Goal: Task Accomplishment & Management: Use online tool/utility

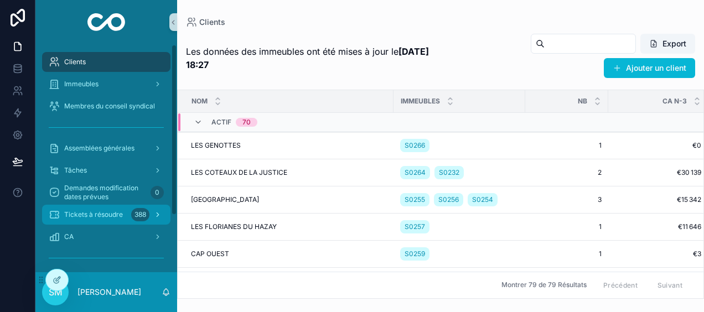
click at [113, 207] on div "Tickets à résoudre 388" at bounding box center [106, 215] width 115 height 18
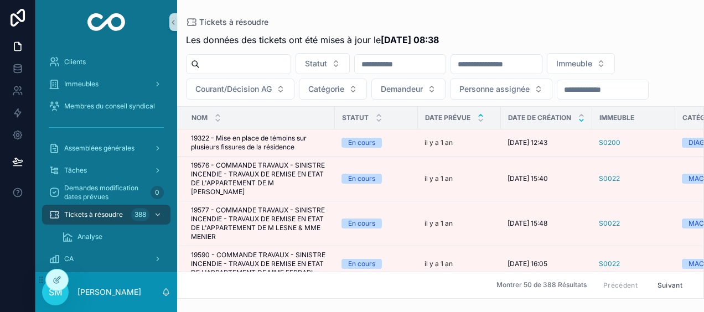
click at [582, 119] on icon "scrollable content" at bounding box center [581, 120] width 4 height 2
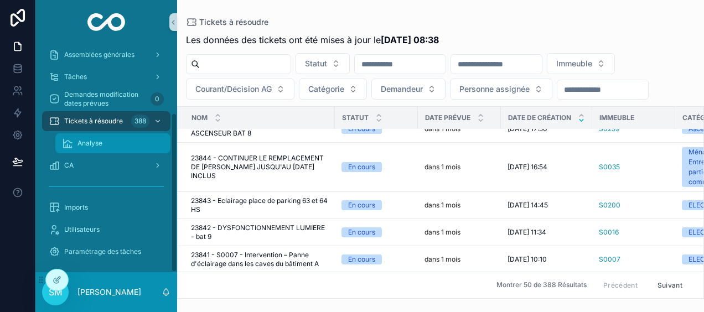
scroll to position [97, 0]
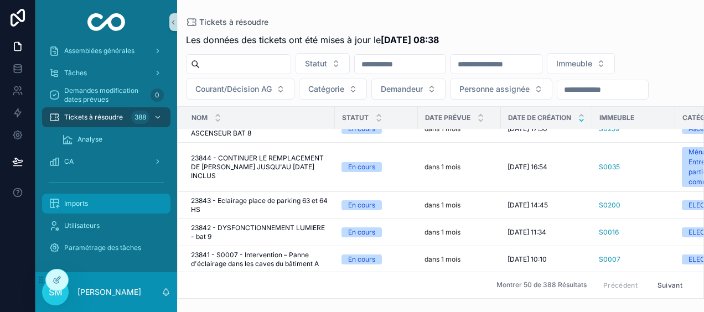
click at [98, 203] on div "Imports" at bounding box center [106, 204] width 115 height 18
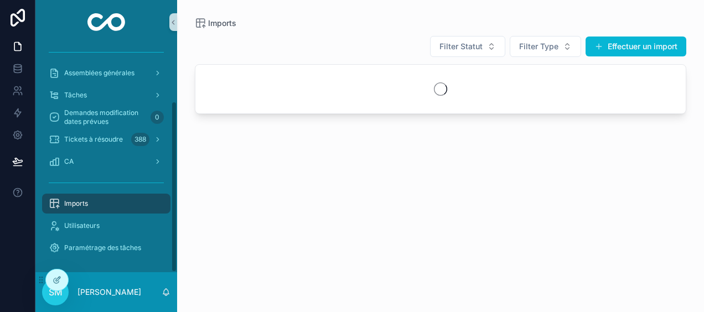
scroll to position [75, 0]
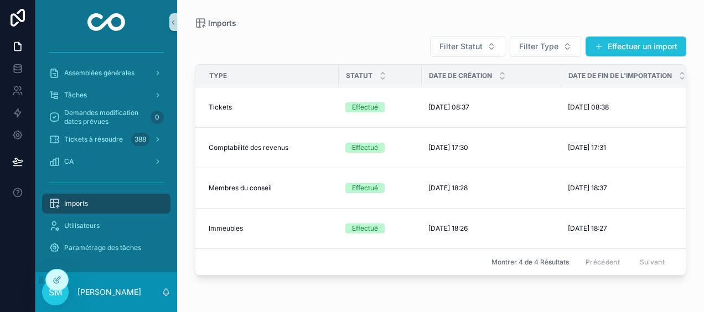
click at [627, 45] on button "Effectuer un import" at bounding box center [635, 47] width 101 height 20
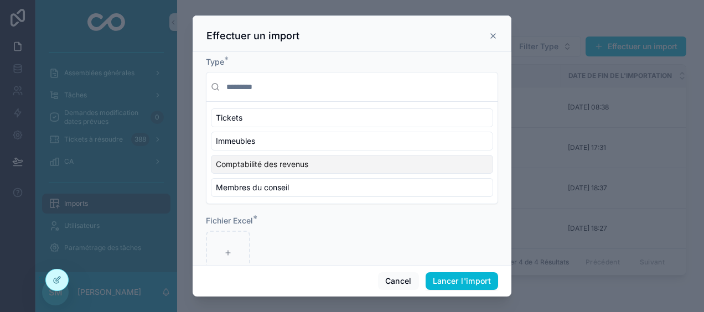
click at [330, 159] on div "Comptabilité des revenus" at bounding box center [352, 164] width 282 height 19
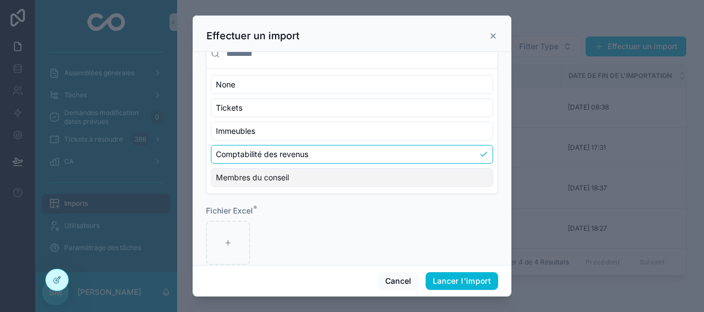
scroll to position [50, 0]
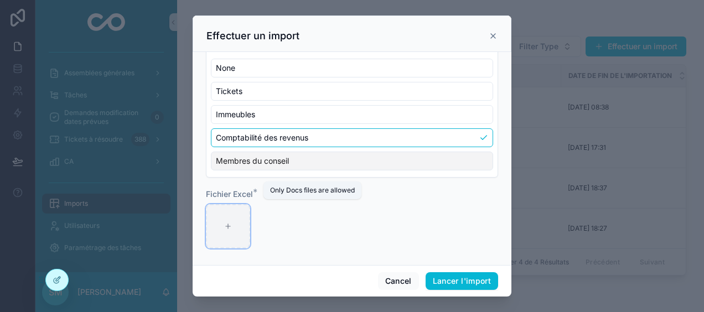
click at [237, 231] on div "scrollable content" at bounding box center [228, 226] width 44 height 44
type input "**********"
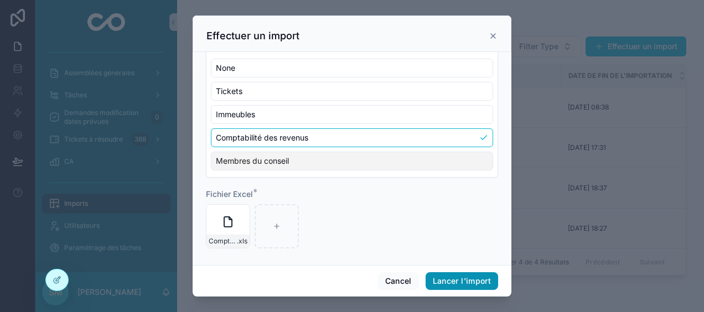
click at [485, 285] on button "Lancer l'import" at bounding box center [461, 281] width 72 height 18
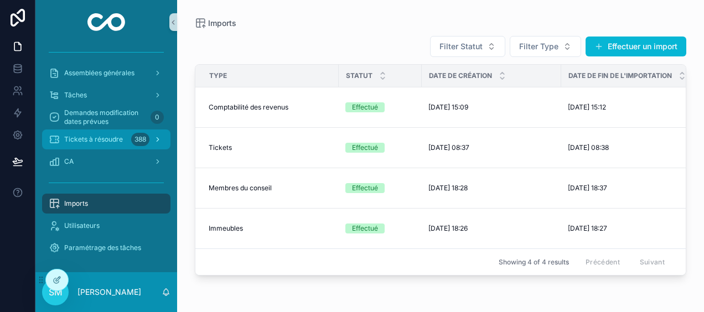
click at [118, 136] on span "Tickets à résoudre" at bounding box center [93, 139] width 59 height 9
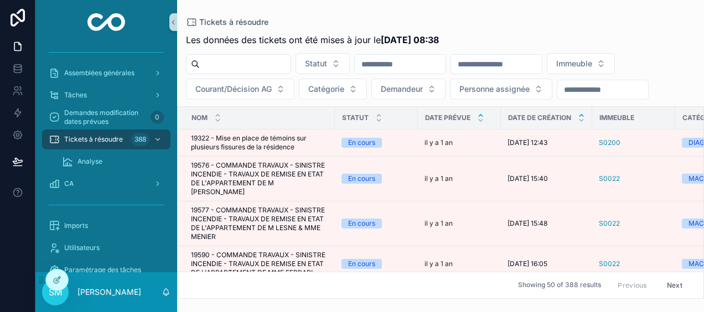
click at [582, 113] on icon "scrollable content" at bounding box center [581, 115] width 7 height 7
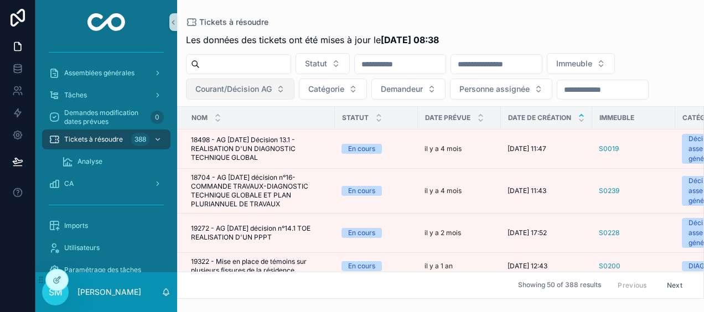
click at [250, 91] on span "Courant/Décision AG" at bounding box center [233, 89] width 76 height 11
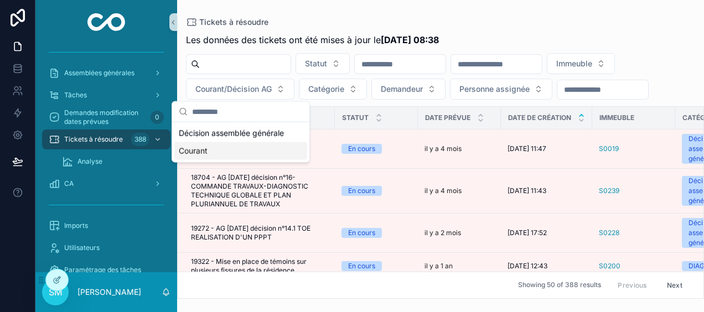
click at [212, 150] on div "Courant" at bounding box center [240, 151] width 133 height 18
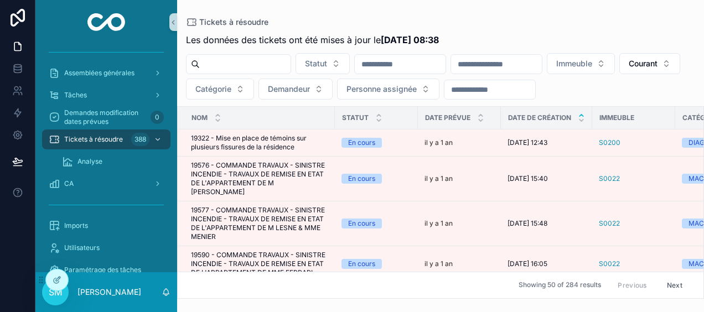
click at [505, 66] on input "scrollable content" at bounding box center [496, 63] width 91 height 15
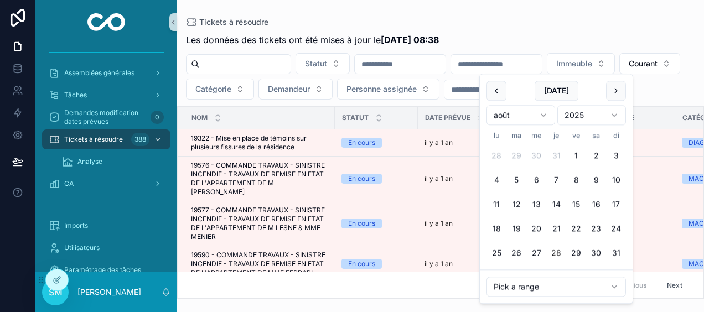
click at [539, 18] on div "Tickets à résoudre" at bounding box center [440, 22] width 509 height 9
click at [542, 64] on input "scrollable content" at bounding box center [496, 63] width 91 height 15
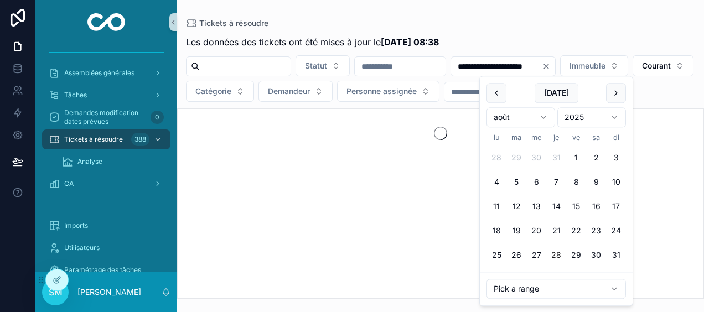
click at [595, 27] on div "Tickets à résoudre" at bounding box center [440, 23] width 509 height 11
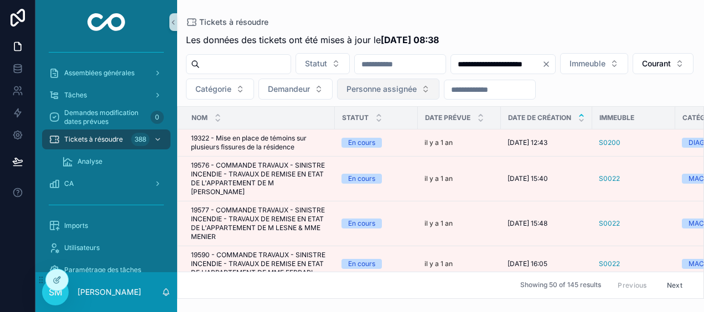
click at [439, 90] on button "Personne assignée" at bounding box center [388, 89] width 102 height 21
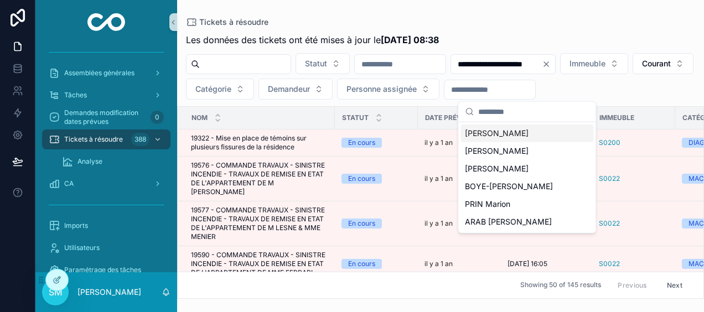
click at [531, 132] on div "[PERSON_NAME]" at bounding box center [526, 133] width 133 height 18
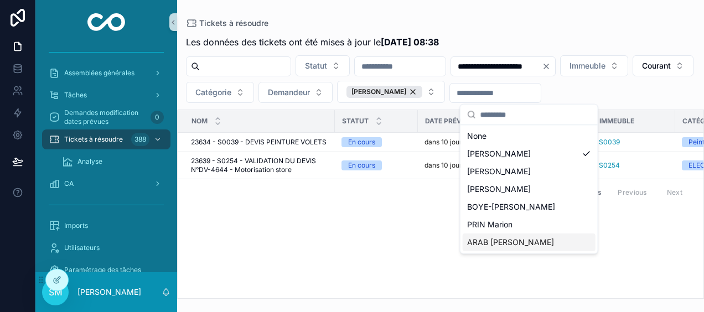
click at [531, 243] on div "ARAB [PERSON_NAME]" at bounding box center [528, 242] width 133 height 18
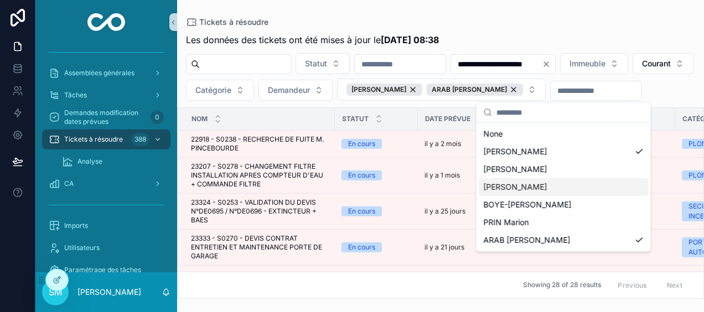
click at [531, 13] on div "**********" at bounding box center [440, 149] width 527 height 299
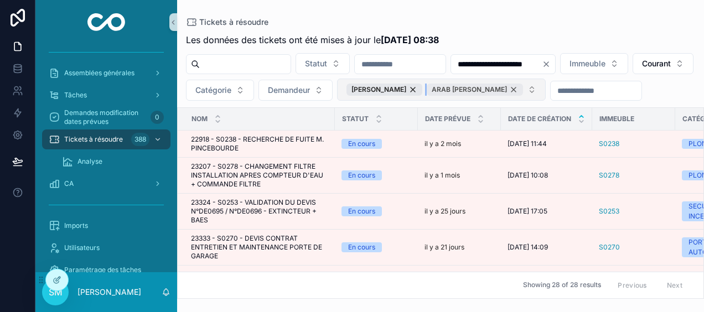
click at [523, 91] on div "ARAB [PERSON_NAME]" at bounding box center [475, 90] width 96 height 12
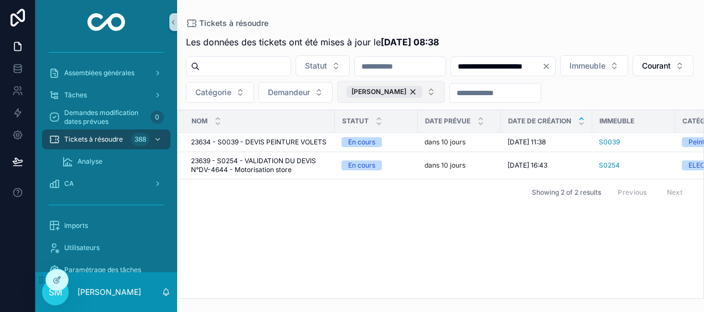
click at [445, 92] on button "[PERSON_NAME]" at bounding box center [391, 92] width 108 height 22
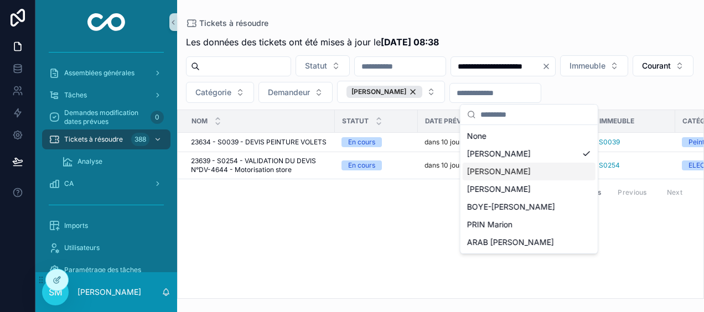
click at [511, 171] on span "[PERSON_NAME]" at bounding box center [499, 171] width 64 height 11
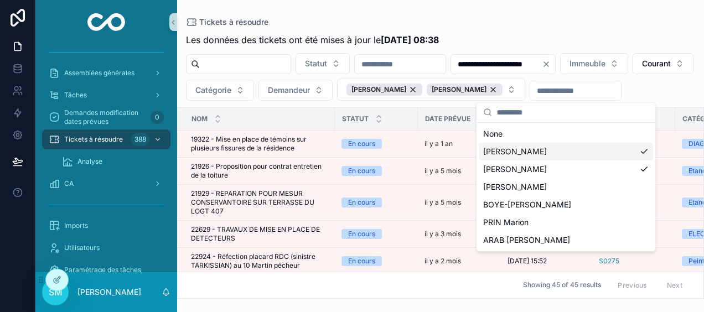
click at [646, 149] on div "[PERSON_NAME]" at bounding box center [566, 152] width 174 height 18
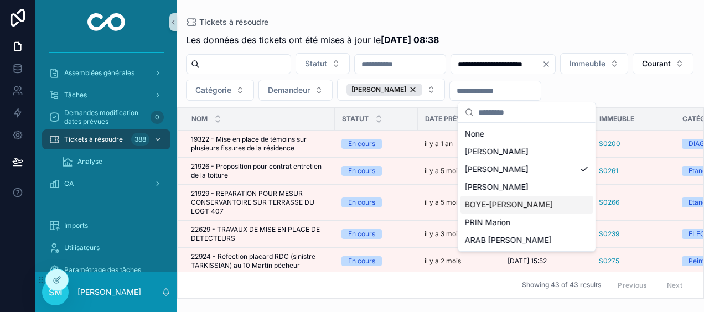
click at [579, 206] on div "BOYE-[PERSON_NAME]" at bounding box center [526, 205] width 133 height 18
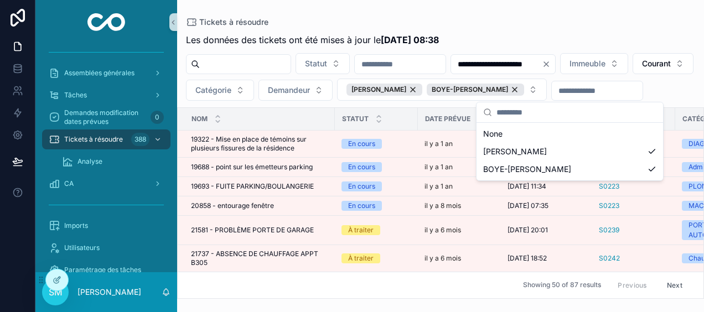
click at [593, 18] on div "Tickets à résoudre" at bounding box center [440, 22] width 509 height 9
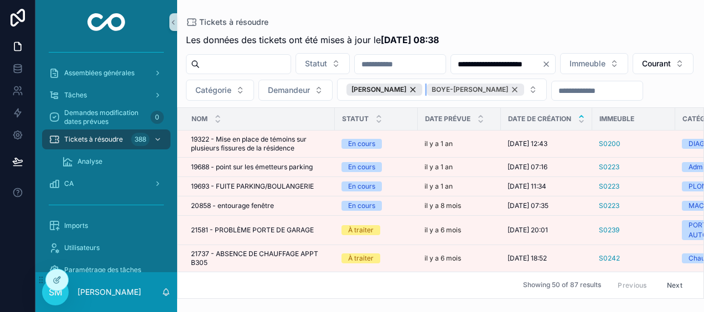
click at [524, 87] on div "BOYE-[PERSON_NAME]" at bounding box center [475, 90] width 97 height 12
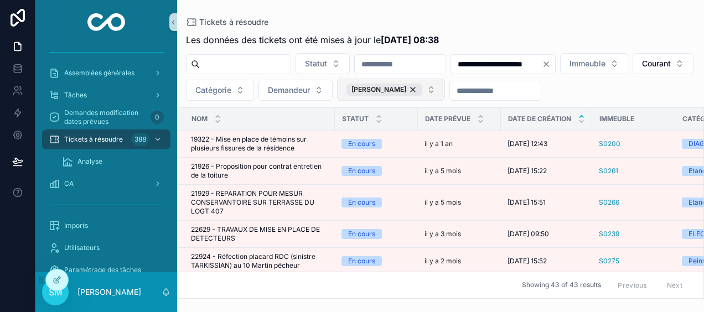
click at [445, 92] on button "[PERSON_NAME]" at bounding box center [391, 90] width 108 height 22
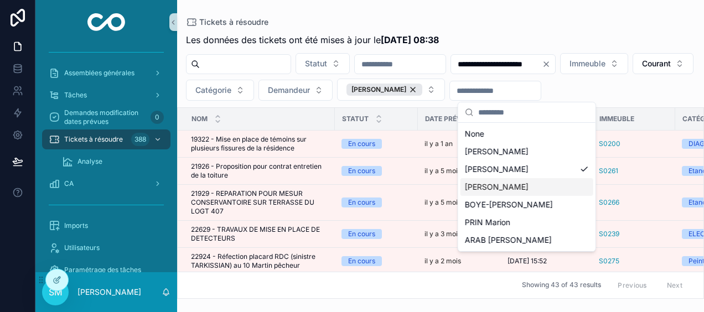
click at [519, 186] on span "[PERSON_NAME]" at bounding box center [497, 186] width 64 height 11
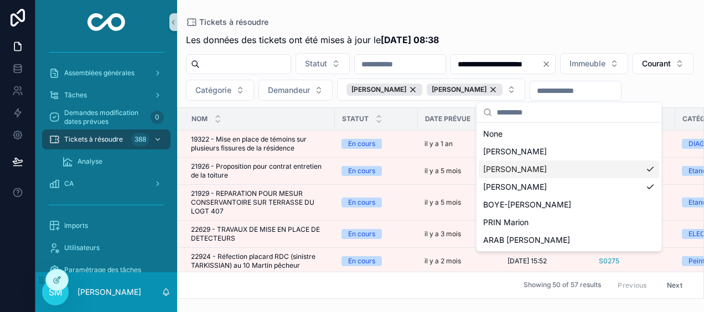
click at [646, 168] on div "[PERSON_NAME]" at bounding box center [569, 169] width 180 height 18
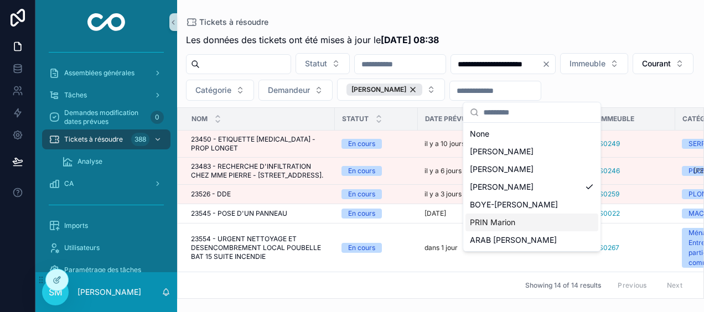
click at [532, 220] on div "PRIN Marion" at bounding box center [531, 223] width 133 height 18
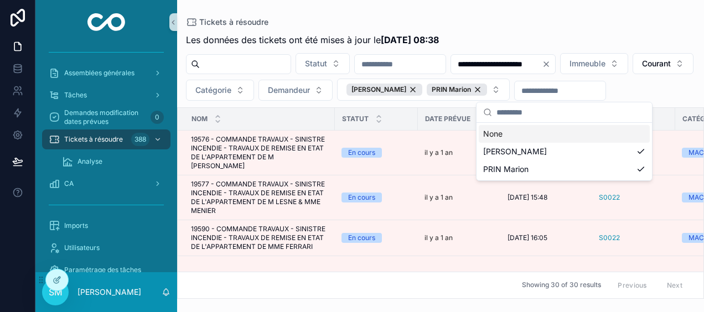
click at [575, 16] on div "**********" at bounding box center [440, 149] width 527 height 299
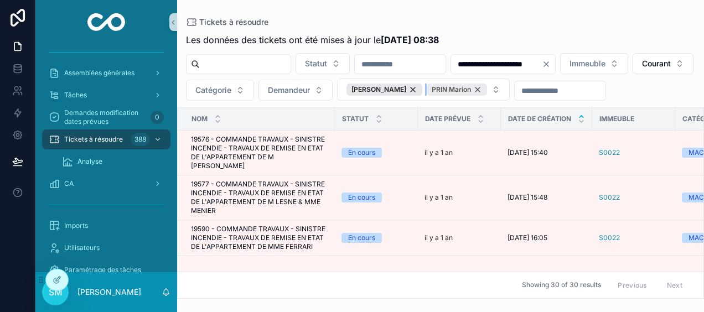
click at [487, 90] on div "PRIN Marion" at bounding box center [457, 90] width 60 height 12
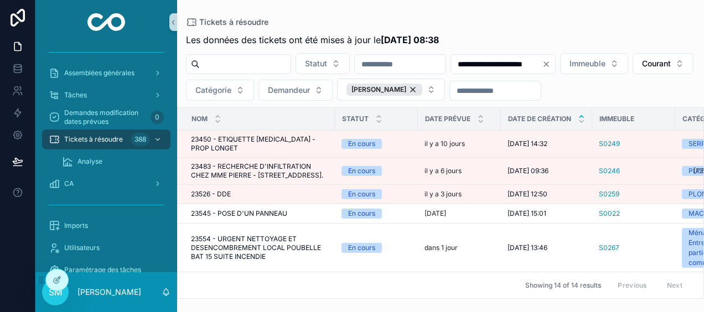
drag, startPoint x: 557, startPoint y: 90, endPoint x: 557, endPoint y: 83, distance: 7.2
click at [422, 90] on div "[PERSON_NAME]" at bounding box center [384, 90] width 76 height 12
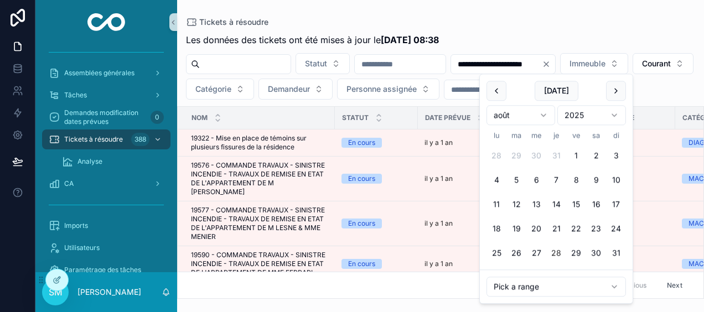
click at [542, 60] on input "**********" at bounding box center [496, 63] width 91 height 15
drag, startPoint x: 606, startPoint y: 60, endPoint x: 555, endPoint y: 66, distance: 51.3
click at [542, 66] on input "**********" at bounding box center [496, 63] width 91 height 15
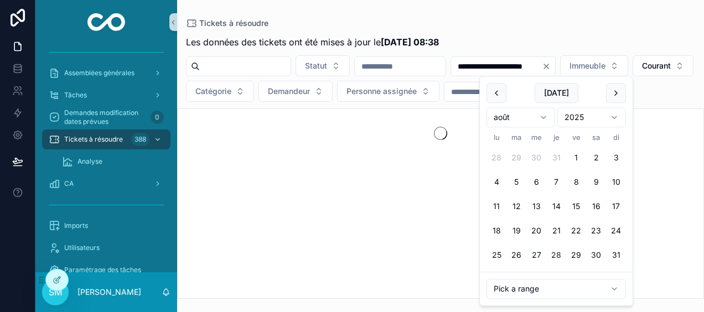
click at [537, 13] on div "**********" at bounding box center [440, 149] width 527 height 299
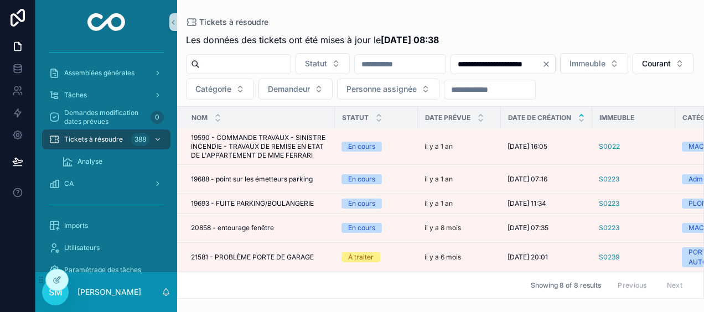
scroll to position [138, 0]
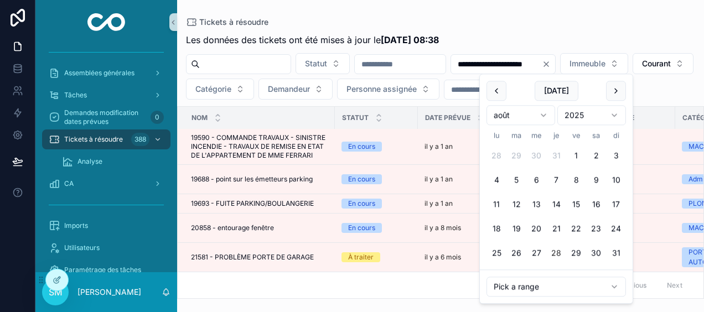
drag, startPoint x: 602, startPoint y: 64, endPoint x: 393, endPoint y: 59, distance: 208.6
click at [393, 59] on div "**********" at bounding box center [440, 76] width 527 height 46
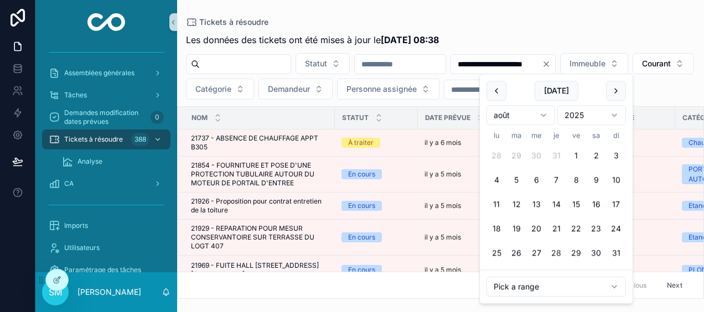
click at [432, 8] on div "**********" at bounding box center [440, 149] width 527 height 299
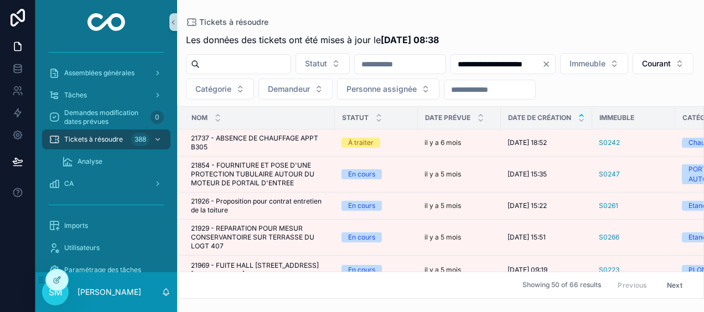
click at [542, 63] on input "**********" at bounding box center [496, 63] width 91 height 15
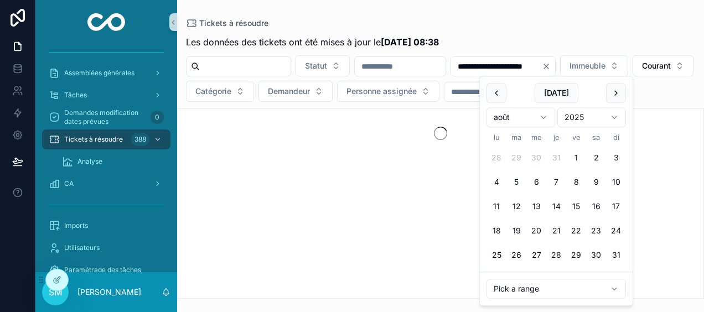
click at [565, 14] on div "**********" at bounding box center [440, 149] width 527 height 299
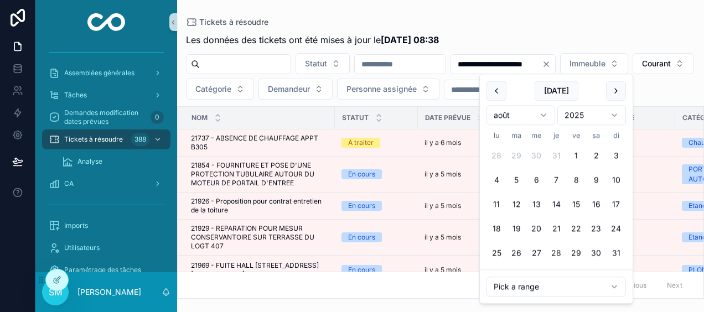
drag, startPoint x: 544, startPoint y: 62, endPoint x: 479, endPoint y: 65, distance: 65.4
click at [479, 65] on div "**********" at bounding box center [440, 76] width 527 height 46
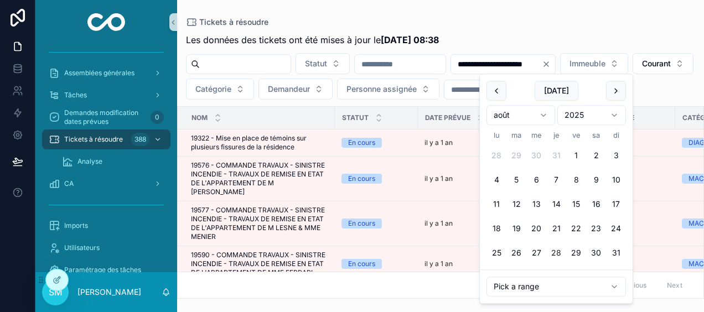
type input "**********"
click at [547, 25] on div "Tickets à résoudre" at bounding box center [440, 22] width 509 height 9
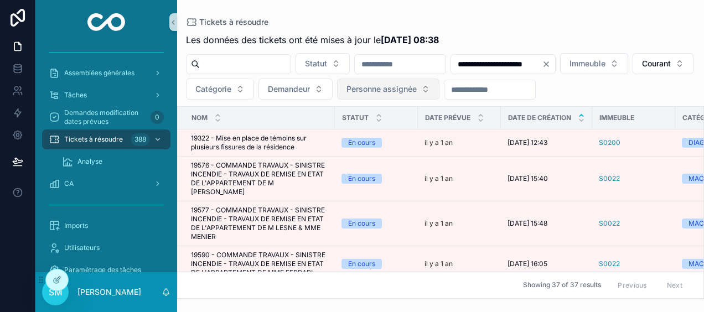
click at [417, 87] on span "Personne assignée" at bounding box center [381, 89] width 70 height 11
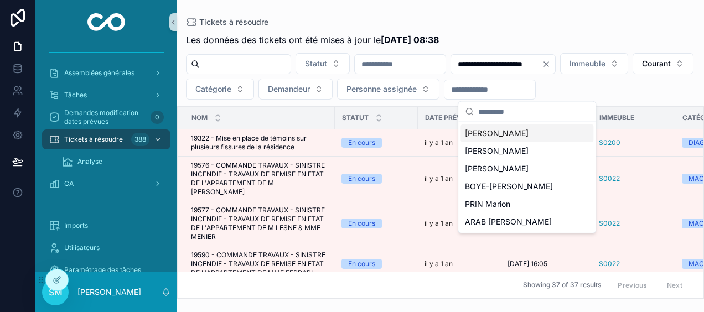
click at [526, 133] on div "[PERSON_NAME]" at bounding box center [526, 133] width 133 height 18
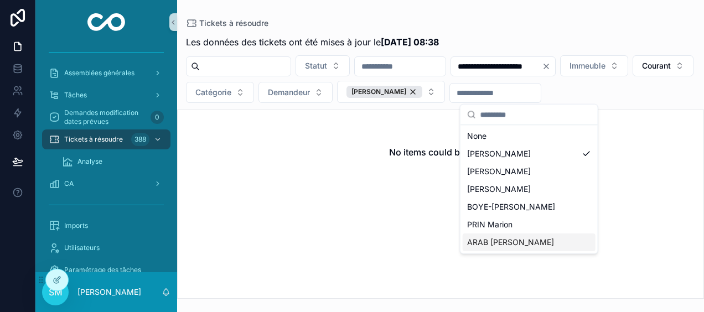
click at [528, 247] on div "ARAB [PERSON_NAME]" at bounding box center [528, 242] width 133 height 18
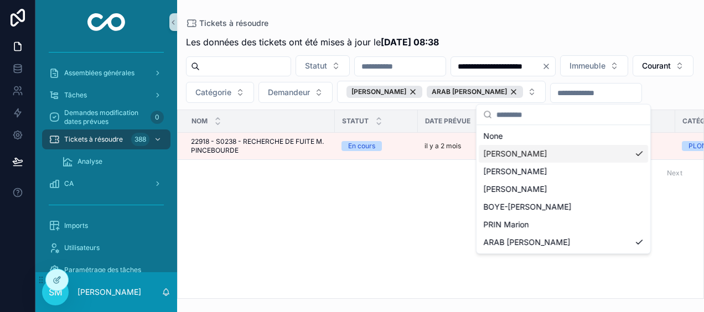
click at [579, 19] on div "Tickets à résoudre" at bounding box center [440, 23] width 509 height 11
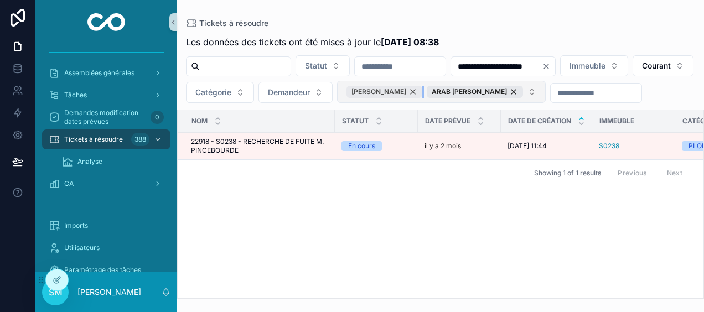
click at [422, 86] on div "[PERSON_NAME]" at bounding box center [384, 92] width 76 height 12
click at [465, 93] on button "ARAB [PERSON_NAME]" at bounding box center [401, 92] width 128 height 22
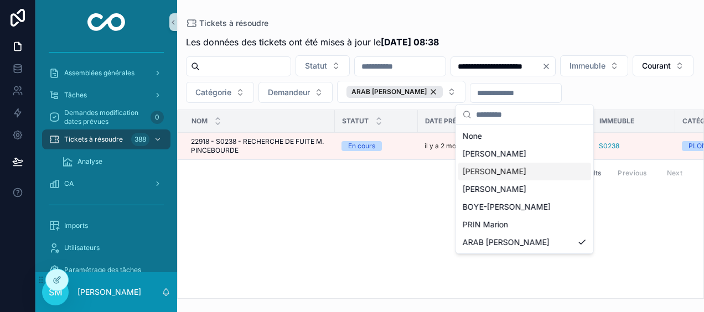
click at [514, 168] on span "[PERSON_NAME]" at bounding box center [494, 171] width 64 height 11
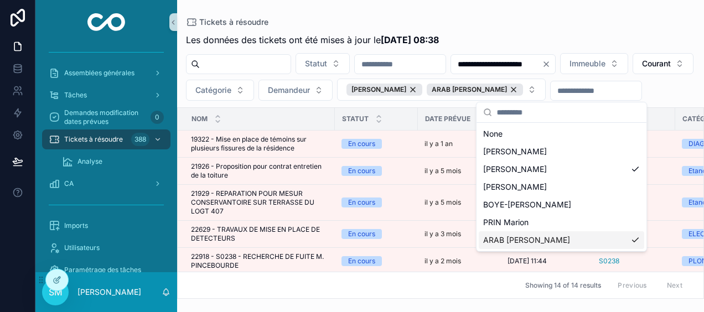
click at [595, 239] on div "ARAB [PERSON_NAME]" at bounding box center [561, 240] width 165 height 18
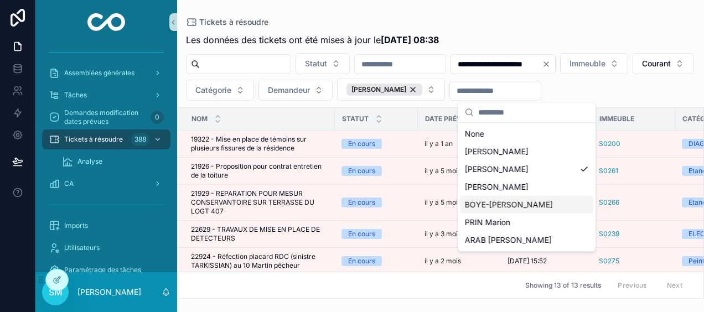
click at [574, 198] on div "BOYE-[PERSON_NAME]" at bounding box center [526, 205] width 133 height 18
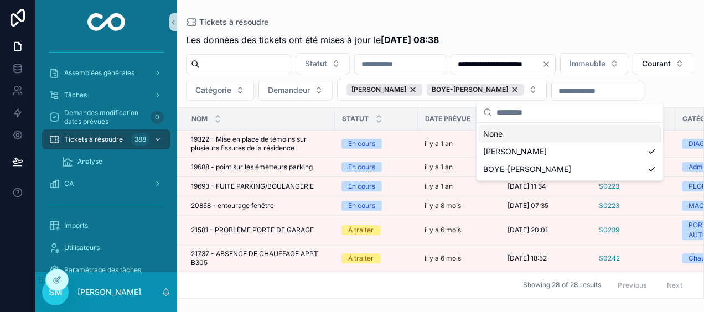
click at [607, 18] on div "Tickets à résoudre" at bounding box center [440, 22] width 509 height 9
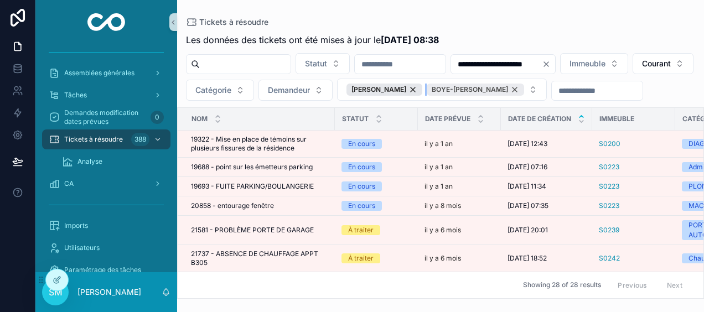
click at [524, 85] on div "BOYE-[PERSON_NAME]" at bounding box center [475, 90] width 97 height 12
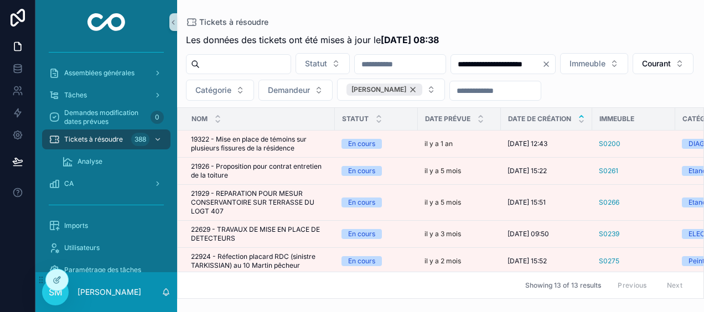
click at [422, 87] on div "[PERSON_NAME]" at bounding box center [384, 90] width 76 height 12
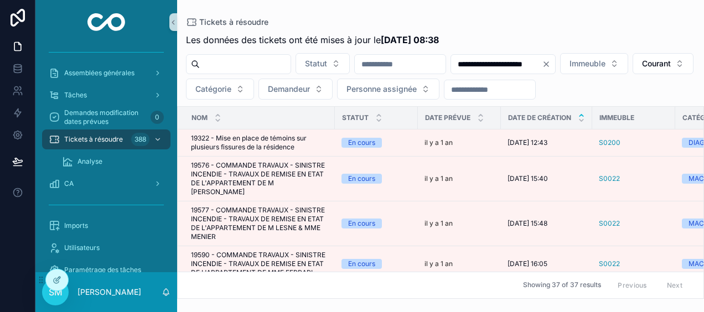
click at [550, 60] on icon "Clear" at bounding box center [546, 64] width 9 height 9
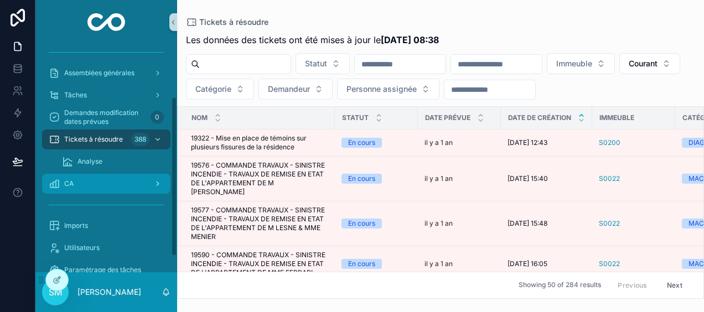
click at [70, 181] on span "CA" at bounding box center [68, 183] width 9 height 9
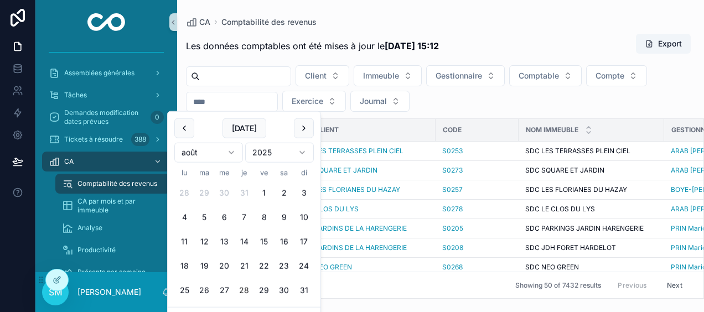
click at [225, 104] on input "scrollable content" at bounding box center [231, 101] width 91 height 15
click at [241, 291] on button "28" at bounding box center [244, 290] width 20 height 20
type input "**********"
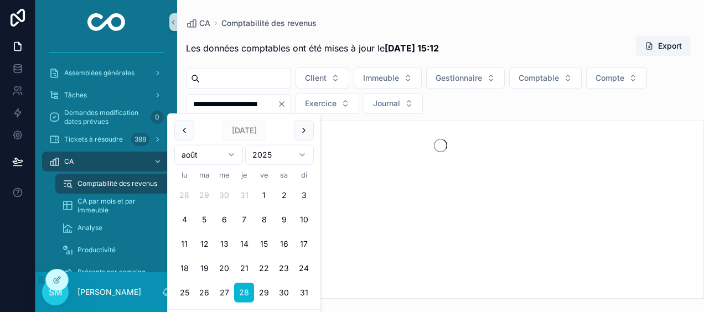
click at [345, 7] on div "**********" at bounding box center [440, 149] width 527 height 299
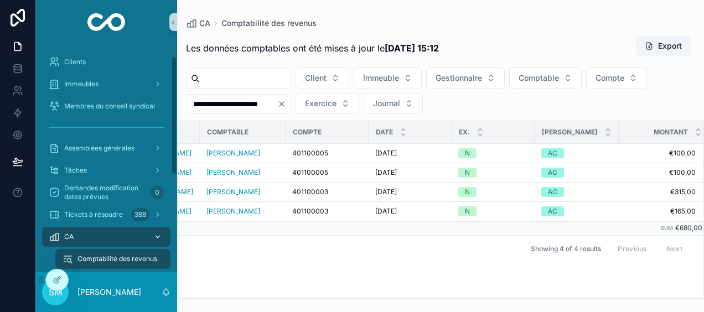
scroll to position [111, 0]
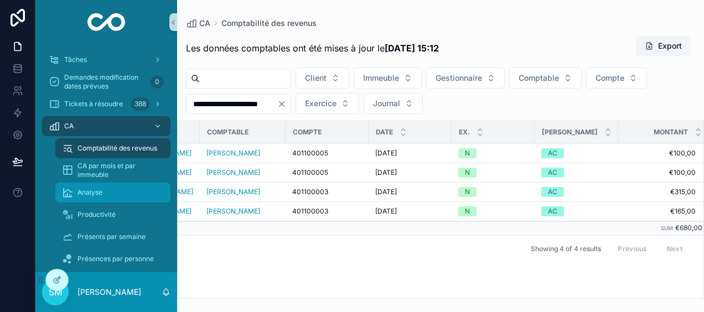
click at [104, 195] on div "Analyse" at bounding box center [113, 193] width 102 height 18
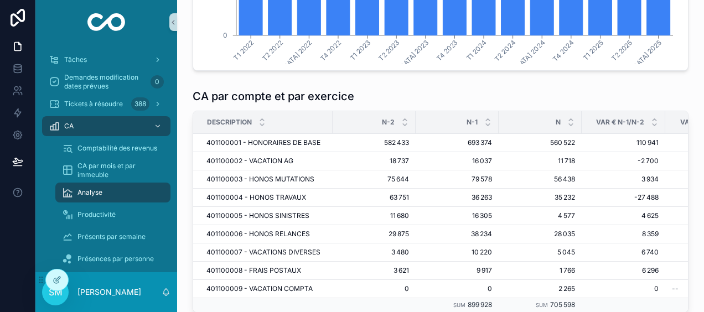
scroll to position [664, 0]
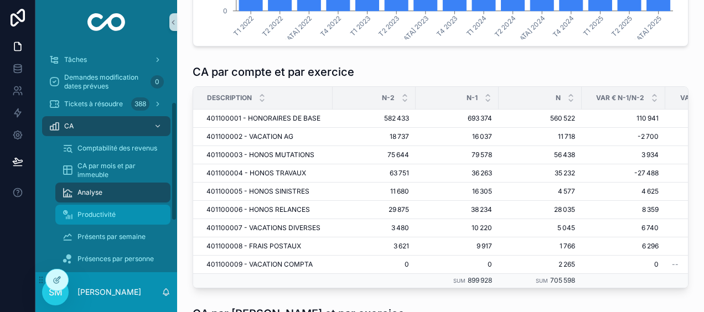
click at [112, 212] on span "Productivité" at bounding box center [96, 214] width 38 height 9
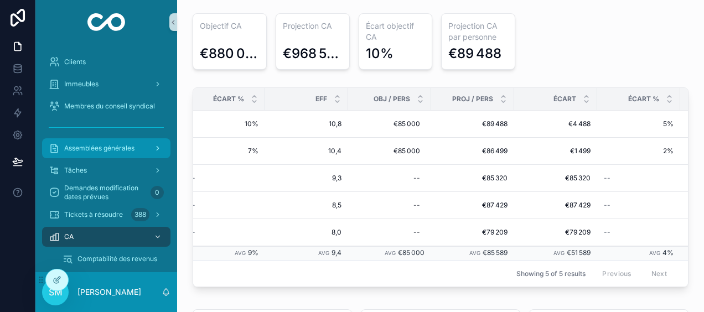
click at [94, 148] on span "Assemblées générales" at bounding box center [99, 148] width 70 height 9
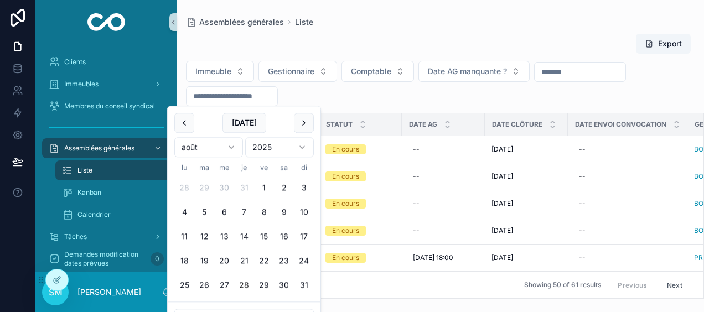
click at [233, 96] on input "scrollable content" at bounding box center [231, 96] width 91 height 15
click at [187, 126] on button "scrollable content" at bounding box center [184, 123] width 20 height 20
click at [189, 303] on button "30" at bounding box center [184, 310] width 20 height 20
type input "**********"
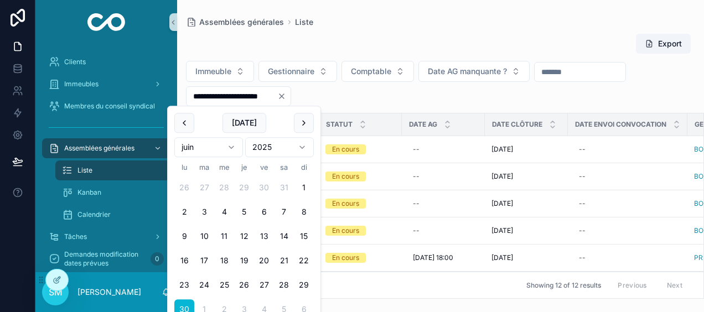
click at [373, 12] on div "**********" at bounding box center [440, 149] width 527 height 299
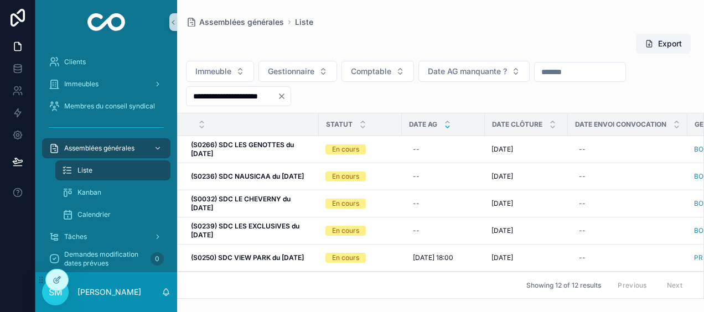
click at [449, 126] on icon "scrollable content" at bounding box center [447, 127] width 4 height 2
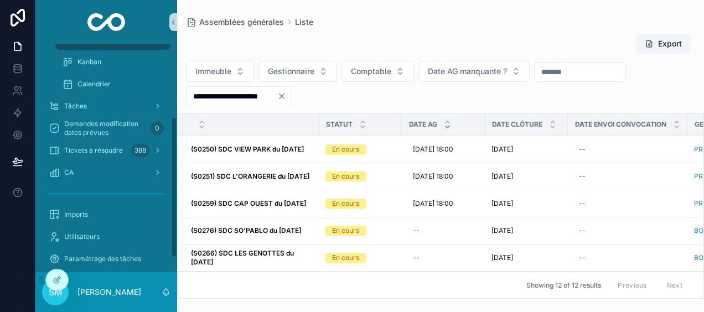
scroll to position [142, 0]
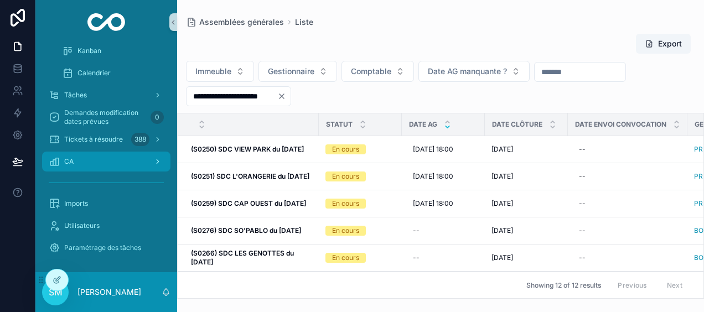
click at [135, 155] on div "CA" at bounding box center [106, 162] width 115 height 18
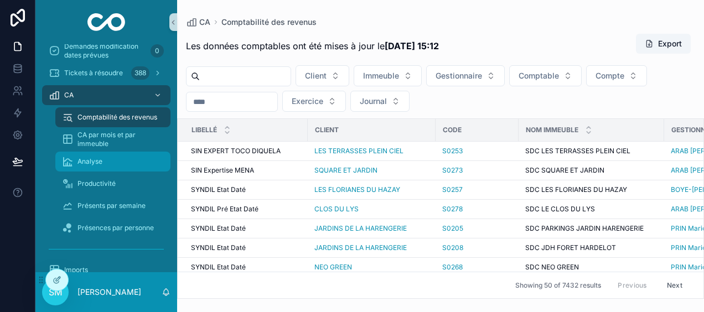
click at [121, 164] on div "Analyse" at bounding box center [113, 162] width 102 height 18
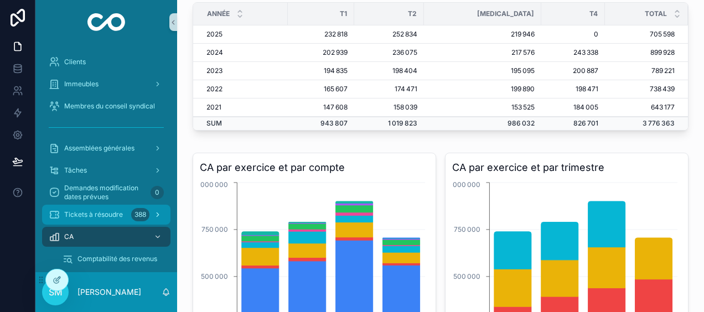
click at [159, 214] on icon "scrollable content" at bounding box center [158, 215] width 8 height 8
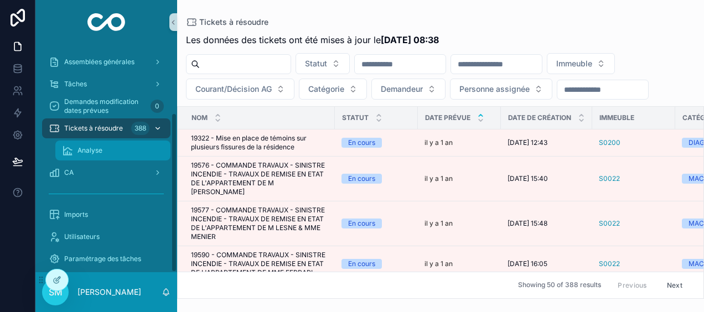
scroll to position [97, 0]
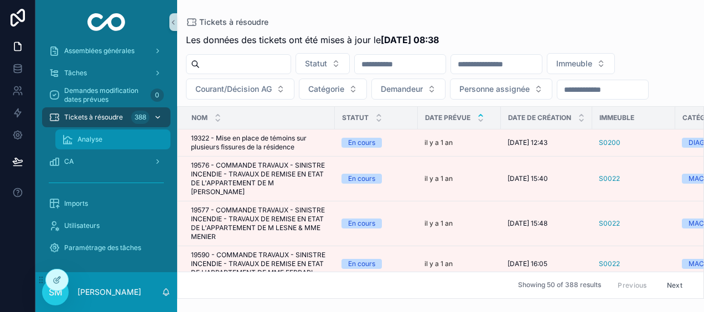
click at [92, 141] on span "Analyse" at bounding box center [89, 139] width 25 height 9
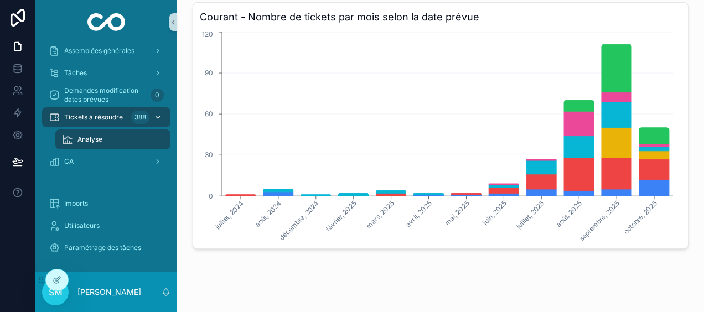
scroll to position [996, 0]
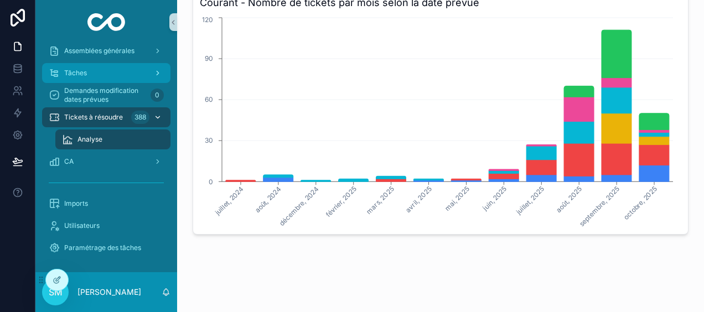
click at [97, 76] on div "Tâches" at bounding box center [106, 73] width 115 height 18
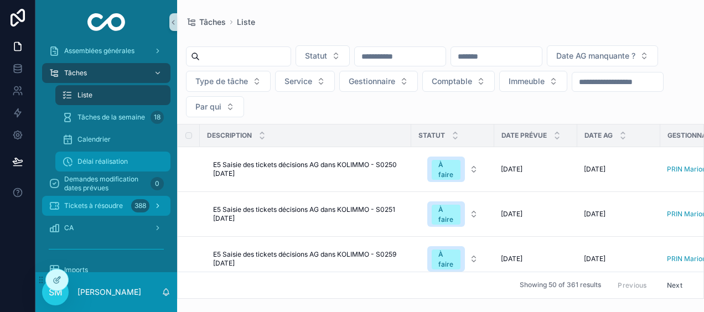
click at [127, 157] on div "Délai réalisation" at bounding box center [113, 162] width 102 height 18
